Goal: Information Seeking & Learning: Learn about a topic

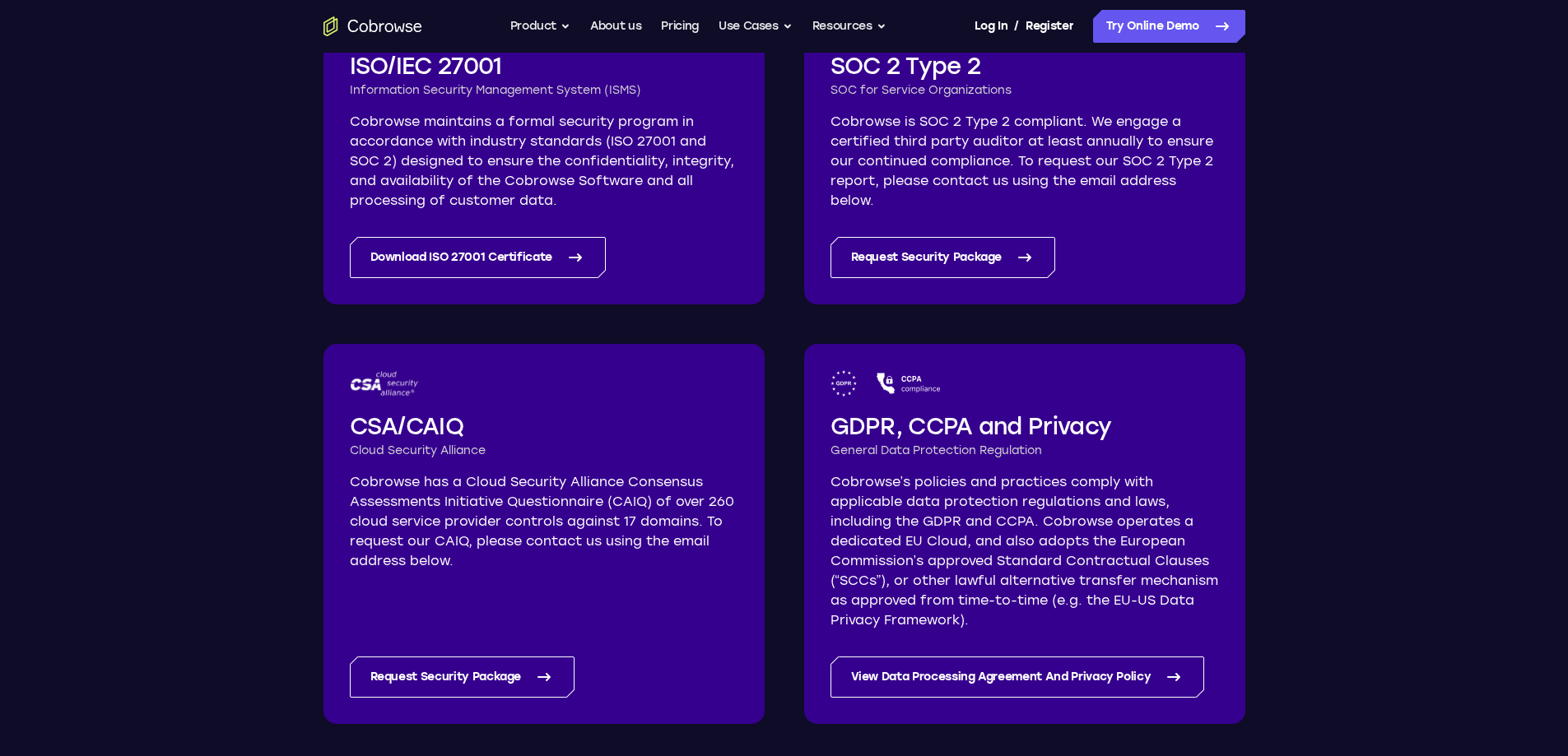
scroll to position [329, 0]
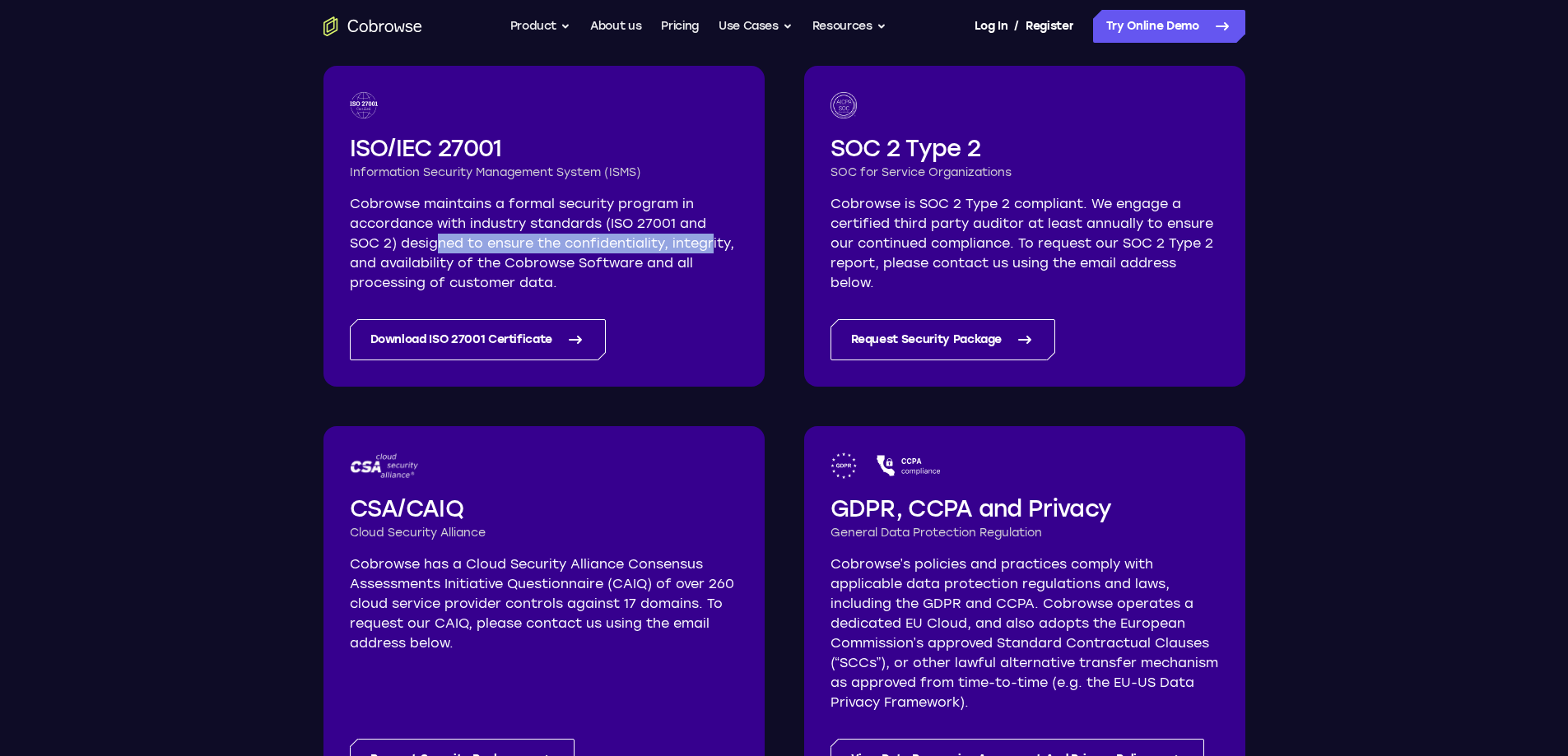
drag, startPoint x: 442, startPoint y: 245, endPoint x: 712, endPoint y: 249, distance: 270.0
click at [712, 249] on p "Cobrowse maintains a formal security program in accordance with industry standa…" at bounding box center [544, 243] width 389 height 99
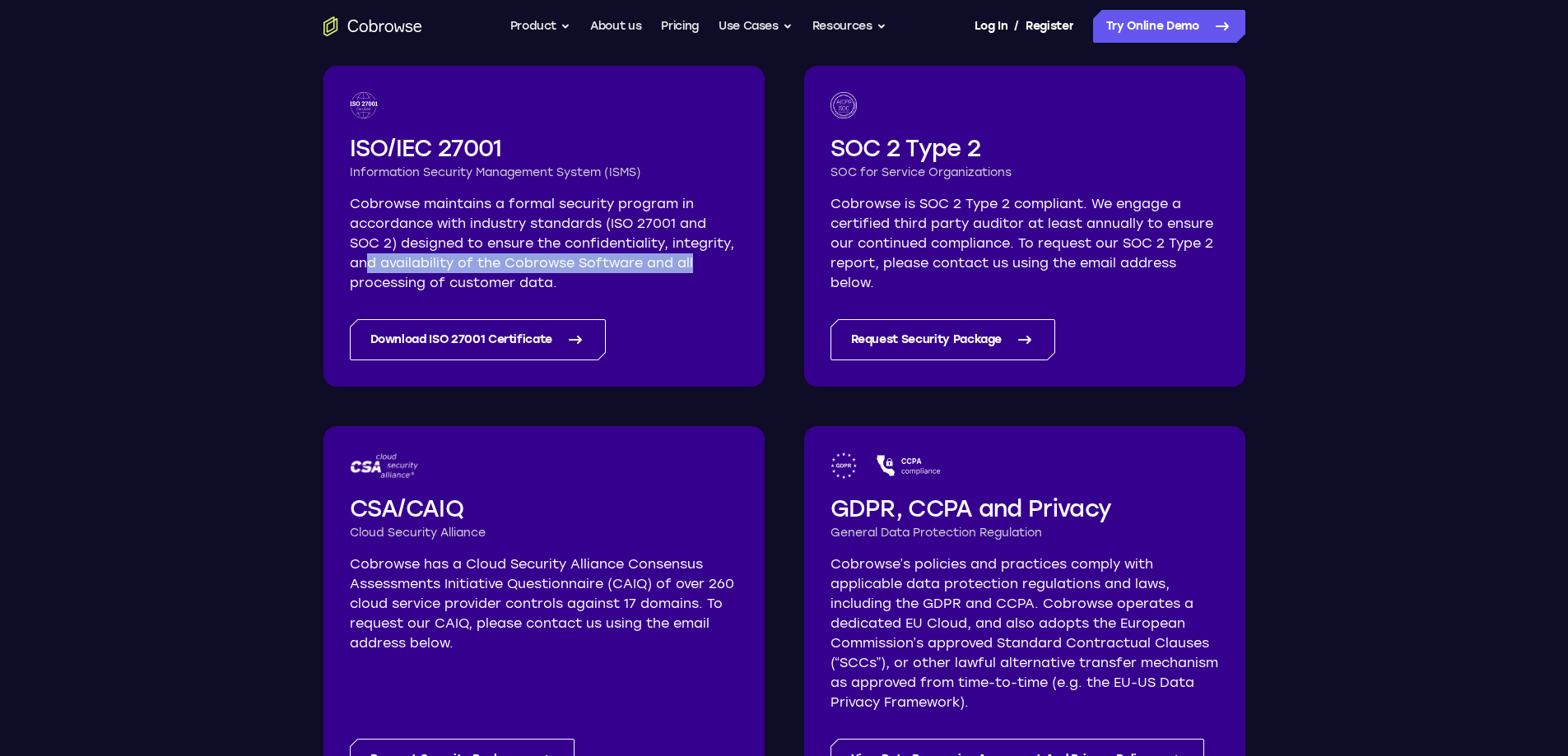
drag, startPoint x: 375, startPoint y: 262, endPoint x: 696, endPoint y: 271, distance: 321.1
click at [696, 271] on p "Cobrowse maintains a formal security program in accordance with industry standa…" at bounding box center [544, 243] width 389 height 99
click at [551, 277] on p "Cobrowse maintains a formal security program in accordance with industry standa…" at bounding box center [544, 243] width 389 height 99
drag, startPoint x: 443, startPoint y: 278, endPoint x: 578, endPoint y: 289, distance: 135.4
click at [578, 289] on p "Cobrowse maintains a formal security program in accordance with industry standa…" at bounding box center [544, 243] width 389 height 99
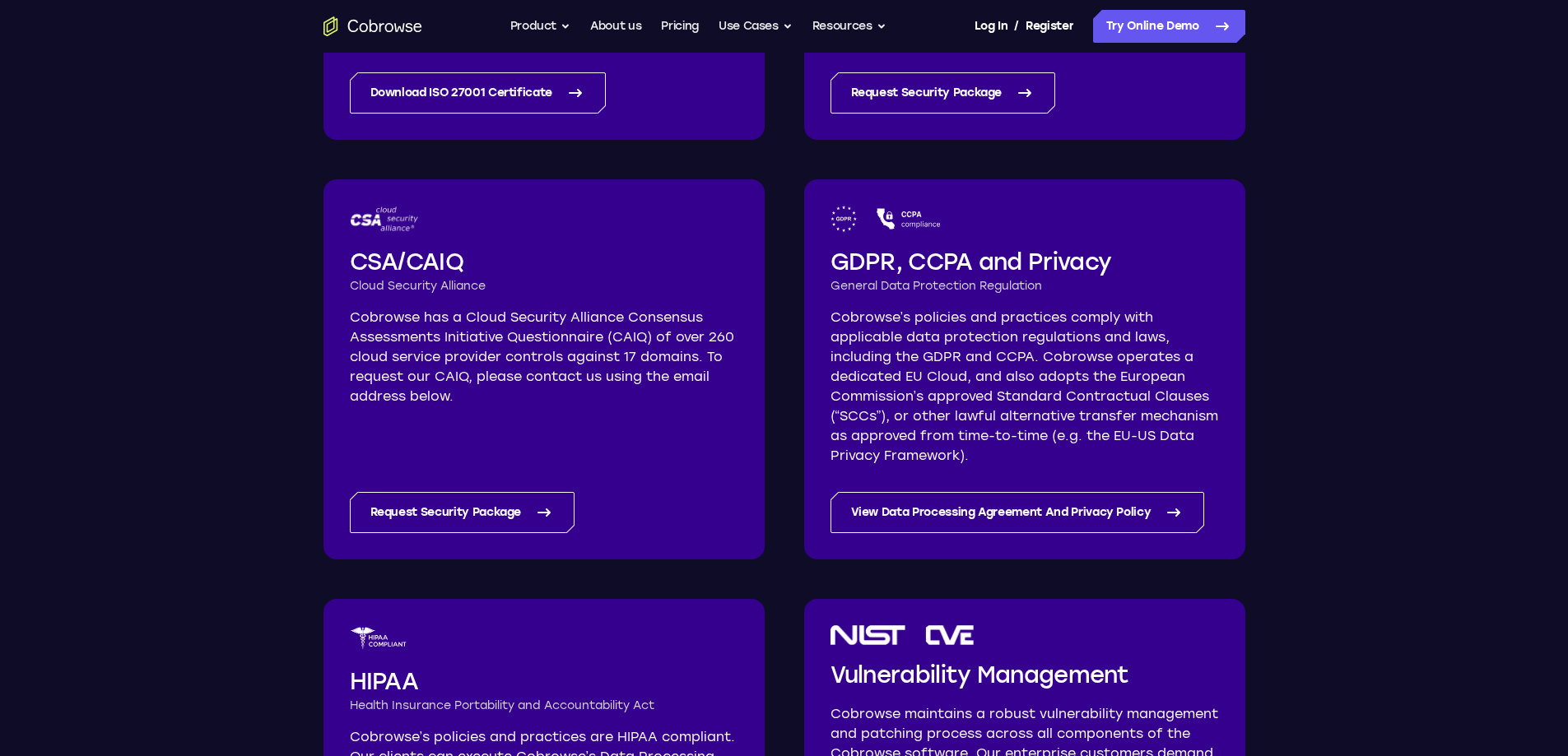
scroll to position [247, 0]
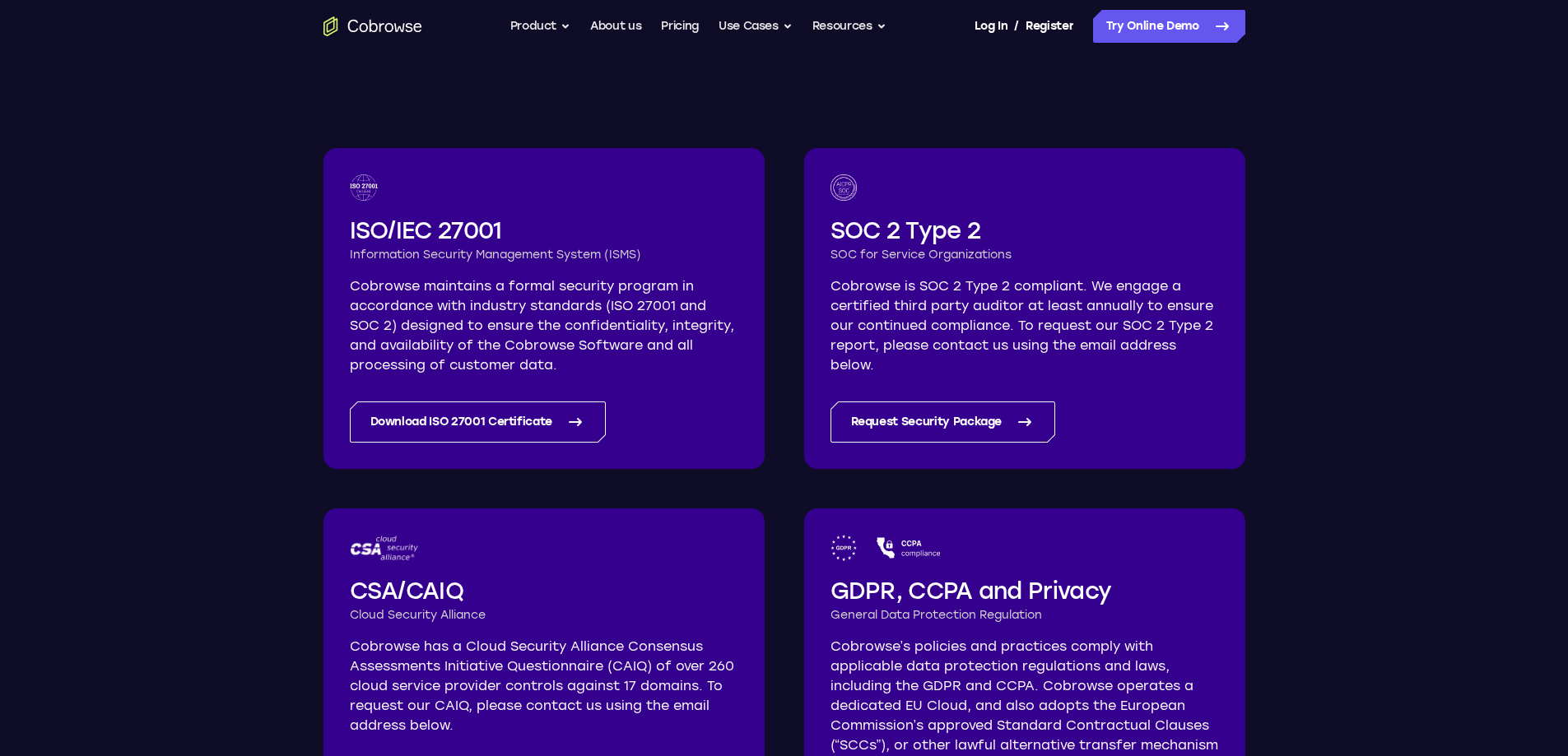
click at [610, 297] on p "Cobrowse maintains a formal security program in accordance with industry standa…" at bounding box center [544, 325] width 389 height 99
drag, startPoint x: 434, startPoint y: 255, endPoint x: 653, endPoint y: 255, distance: 219.0
click at [652, 255] on h3 "Information Security Management System (ISMS)" at bounding box center [544, 255] width 389 height 17
click at [653, 255] on h3 "Information Security Management System (ISMS)" at bounding box center [544, 255] width 389 height 17
click at [656, 280] on p "Cobrowse maintains a formal security program in accordance with industry standa…" at bounding box center [544, 325] width 389 height 99
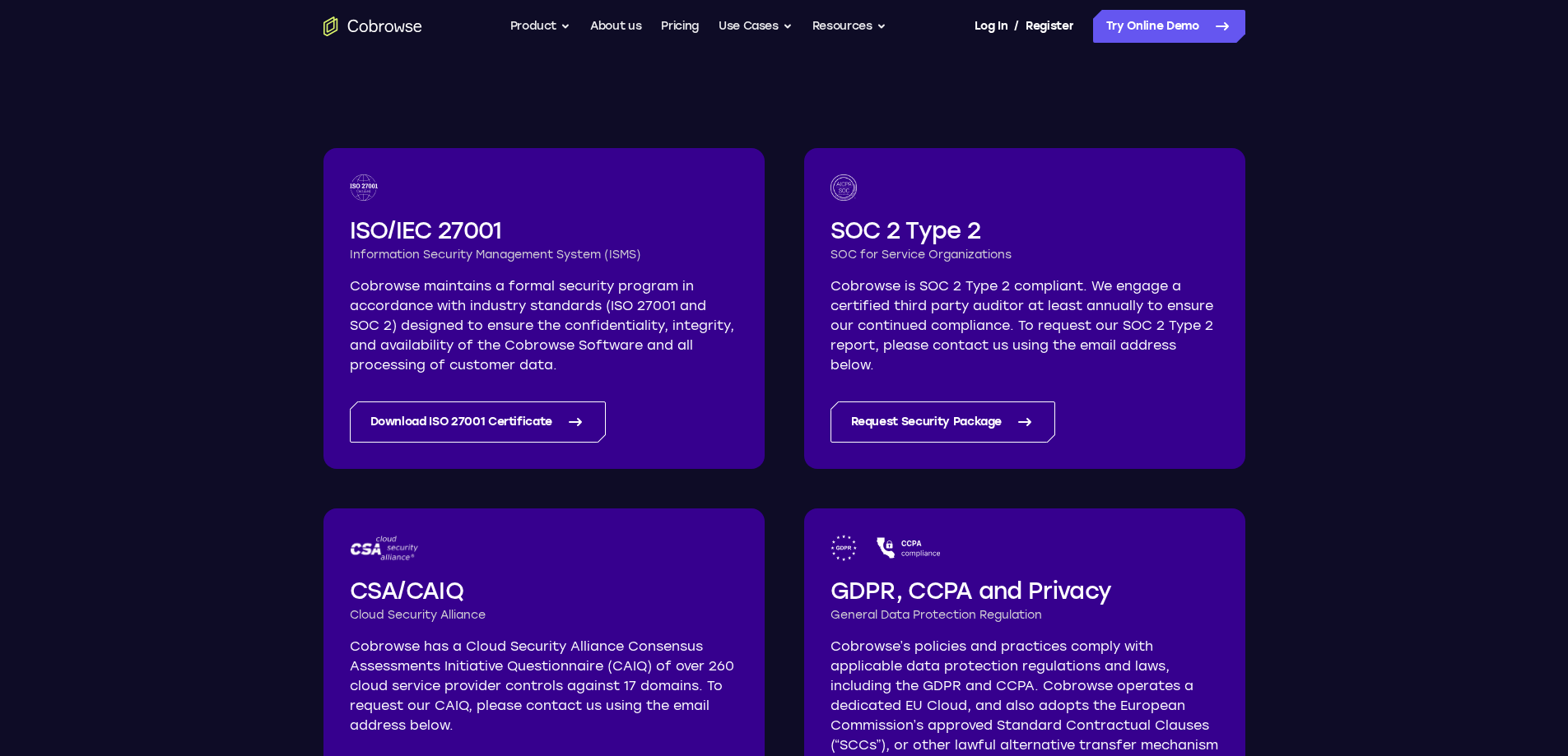
click at [533, 278] on p "Cobrowse maintains a formal security program in accordance with industry standa…" at bounding box center [544, 325] width 389 height 99
click at [505, 251] on h3 "Information Security Management System (ISMS)" at bounding box center [544, 255] width 389 height 17
click at [601, 255] on h3 "Information Security Management System (ISMS)" at bounding box center [544, 255] width 389 height 17
click at [604, 260] on h3 "Information Security Management System (ISMS)" at bounding box center [544, 255] width 389 height 17
click at [878, 253] on h3 "SOC for Service Organizations" at bounding box center [1025, 255] width 389 height 17
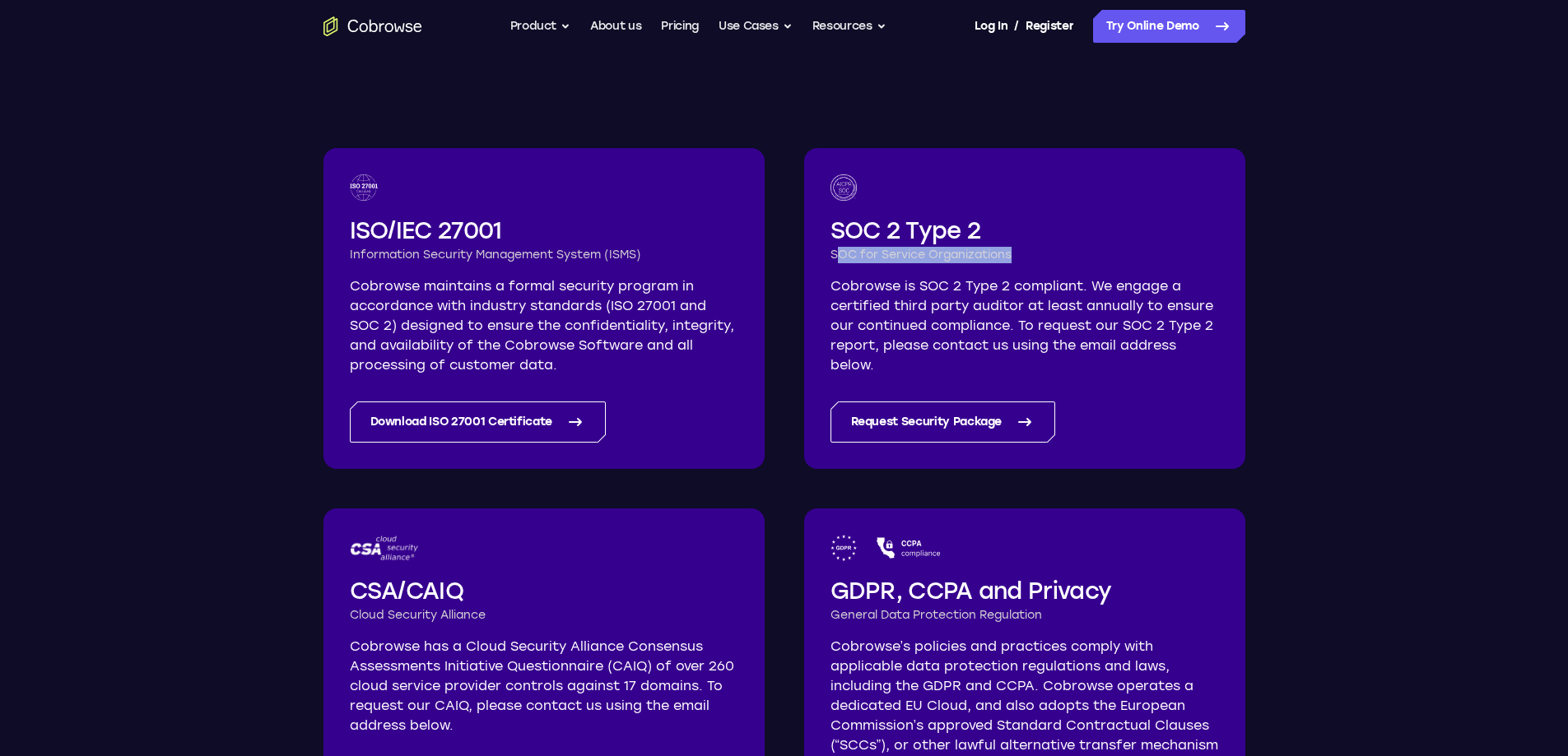
drag, startPoint x: 839, startPoint y: 252, endPoint x: 1033, endPoint y: 256, distance: 194.0
click at [1033, 256] on h3 "SOC for Service Organizations" at bounding box center [1025, 255] width 389 height 17
click at [1042, 297] on p "Cobrowse is SOC 2 Type 2 compliant. We engage a certified third party auditor a…" at bounding box center [1025, 325] width 389 height 99
drag, startPoint x: 893, startPoint y: 256, endPoint x: 1011, endPoint y: 255, distance: 118.0
click at [1010, 255] on h3 "SOC for Service Organizations" at bounding box center [1025, 255] width 389 height 17
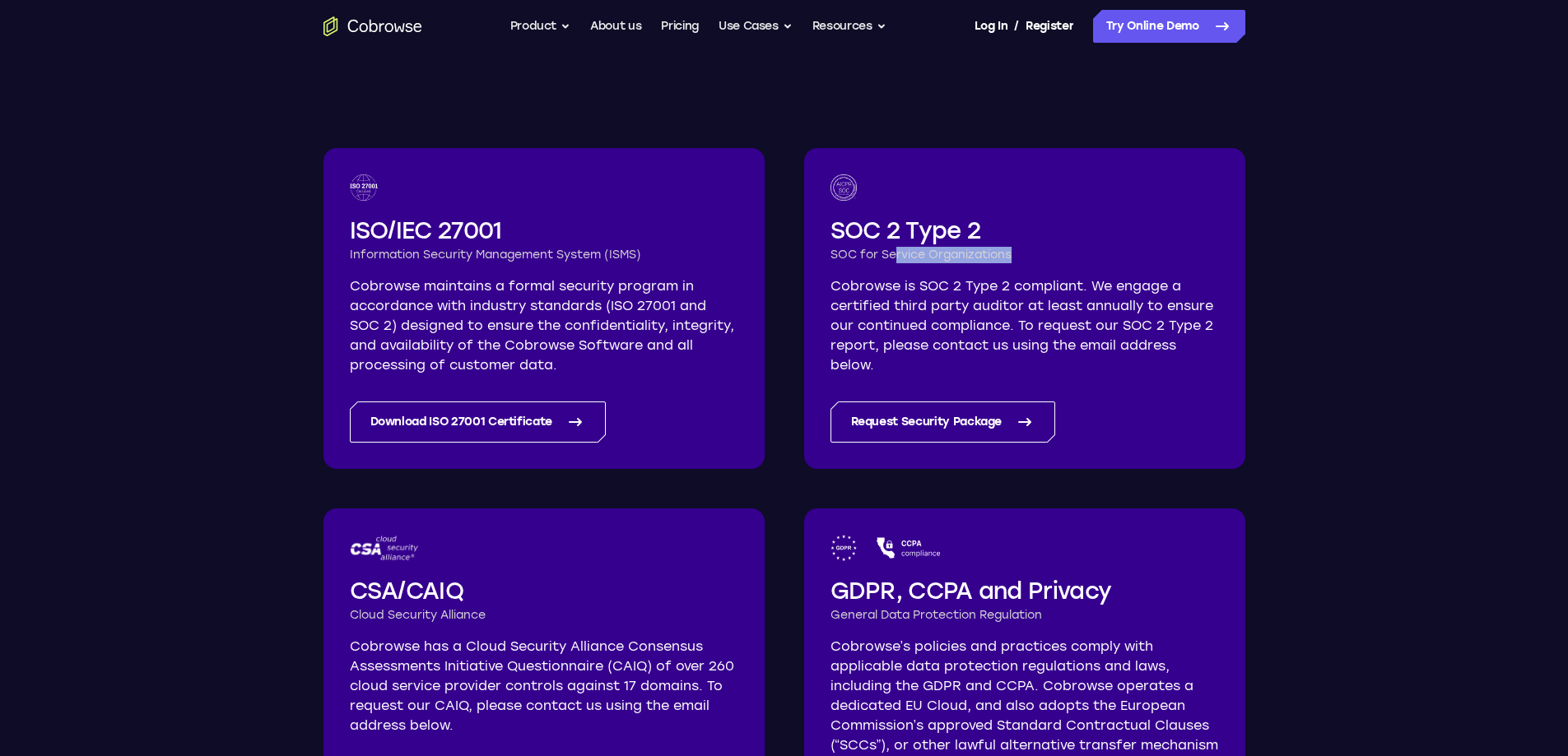
click at [1011, 255] on h3 "SOC for Service Organizations" at bounding box center [1025, 255] width 389 height 17
